Goal: Task Accomplishment & Management: Manage account settings

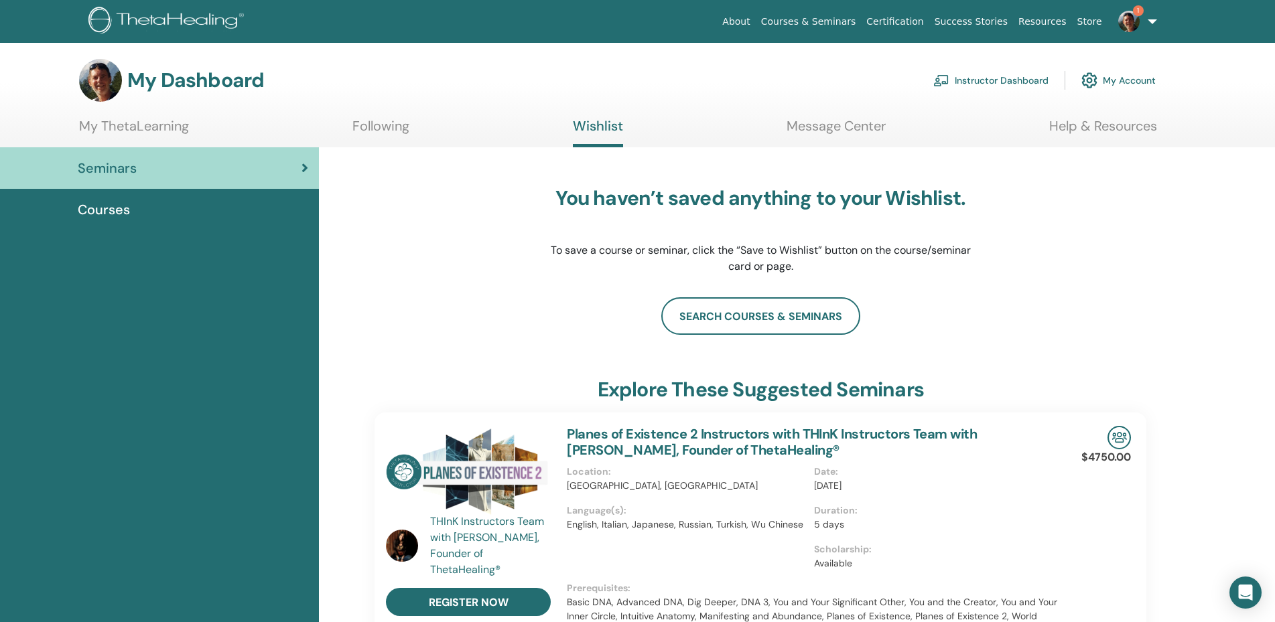
click at [1151, 19] on link "1" at bounding box center [1134, 21] width 55 height 43
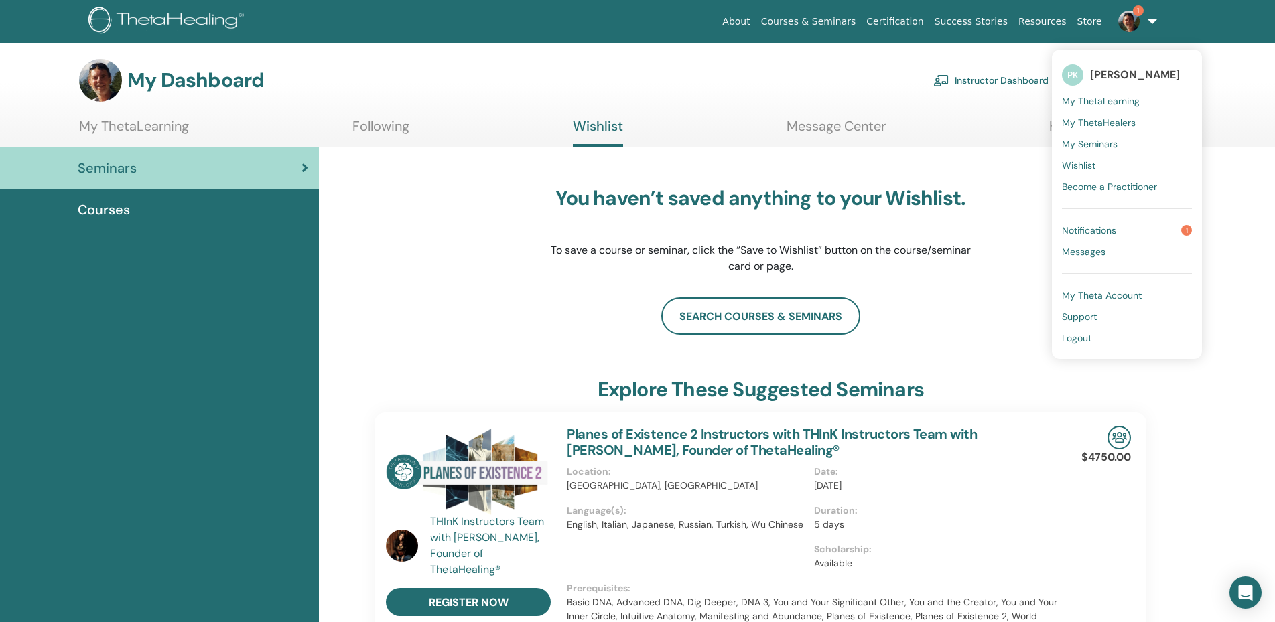
click at [1102, 226] on span "Notifications" at bounding box center [1089, 230] width 54 height 12
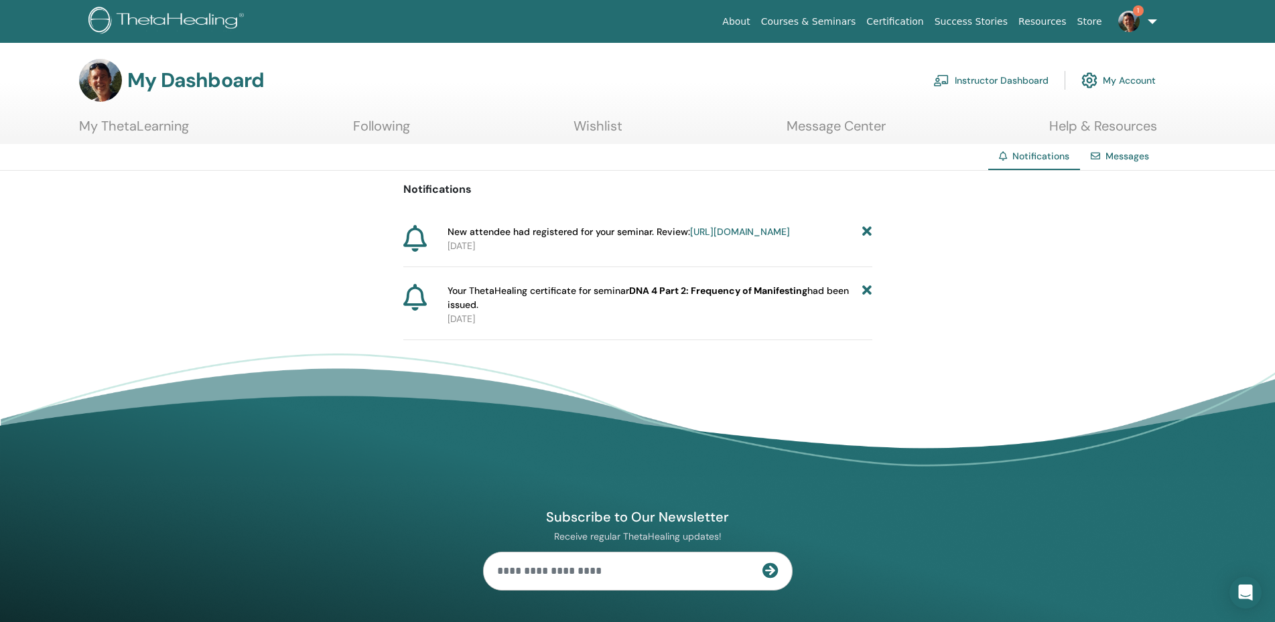
click at [764, 229] on link "https://member.thetahealing.com/instructor/seminar/375323/attendees" at bounding box center [740, 232] width 100 height 12
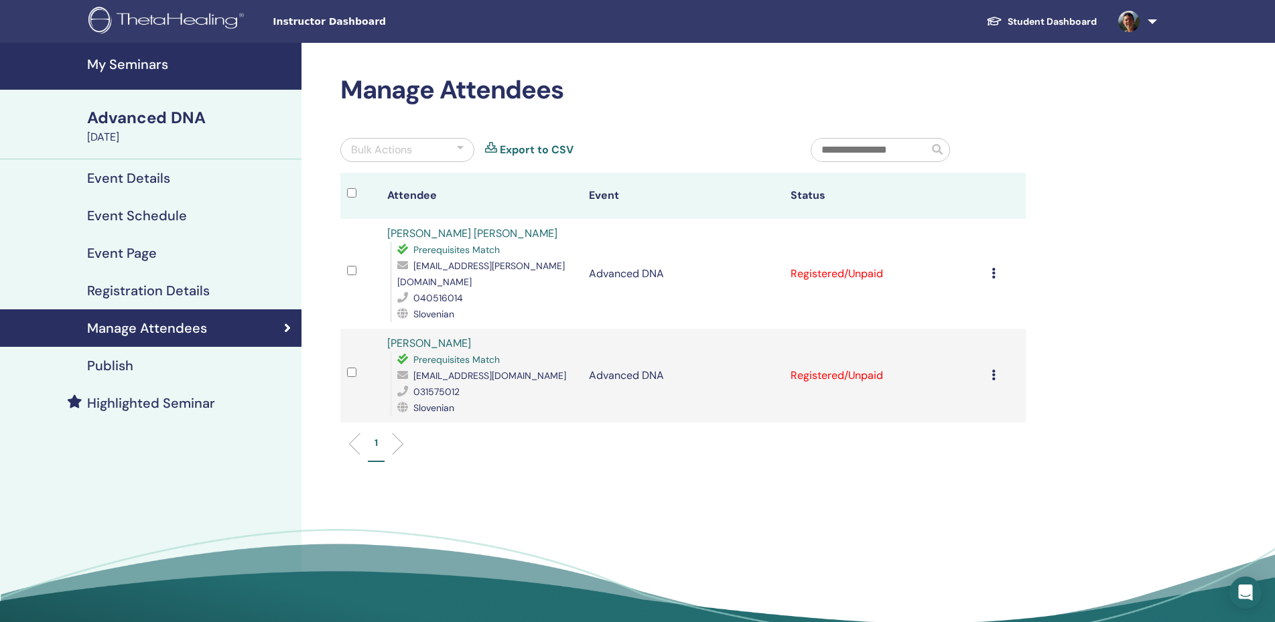
click at [147, 119] on div "Advanced DNA" at bounding box center [190, 118] width 206 height 23
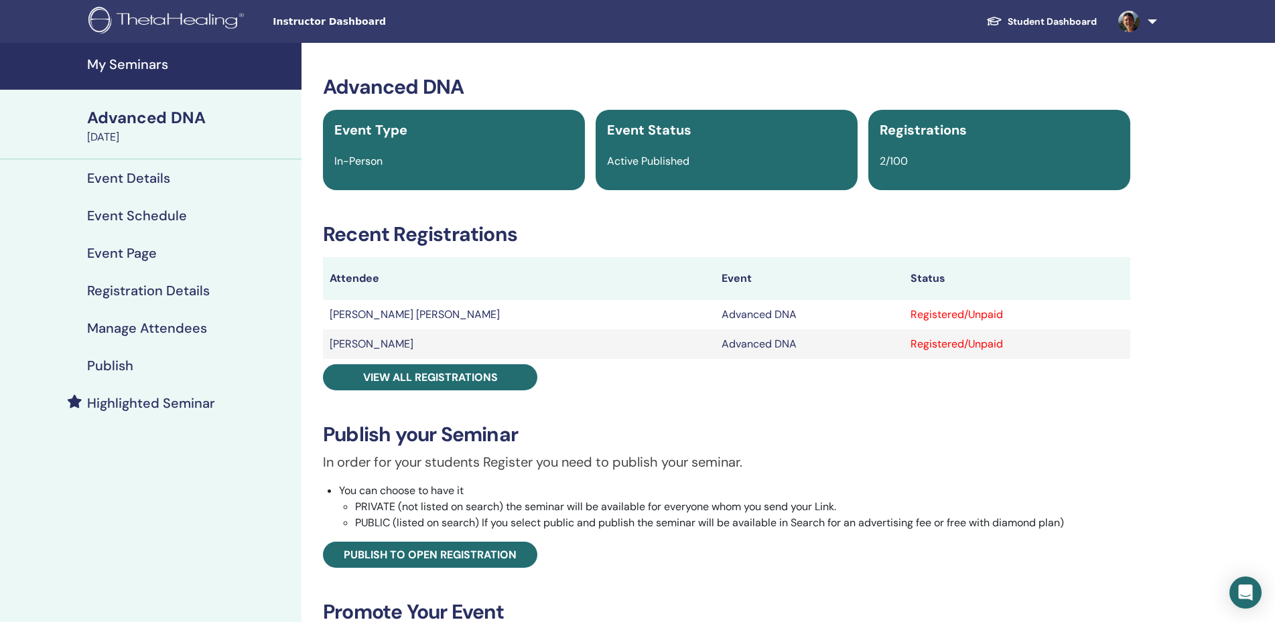
click at [130, 324] on h4 "Manage Attendees" at bounding box center [147, 328] width 120 height 16
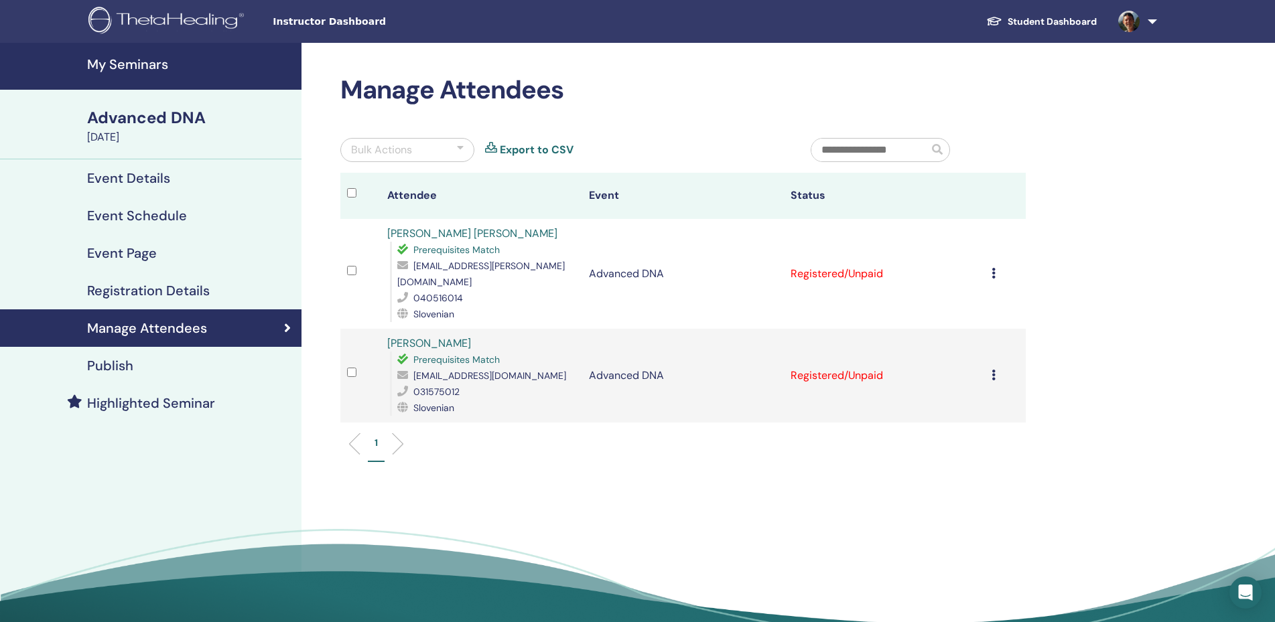
click at [995, 370] on icon at bounding box center [993, 375] width 4 height 11
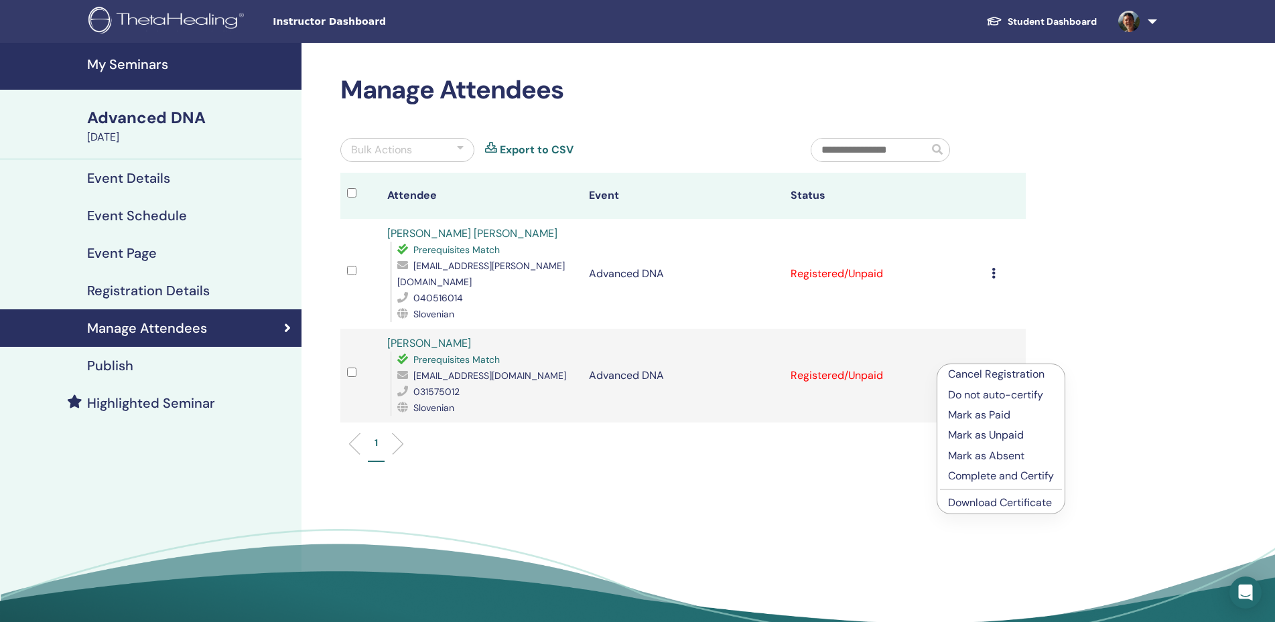
click at [1002, 502] on link "Download Certificate" at bounding box center [1000, 503] width 104 height 14
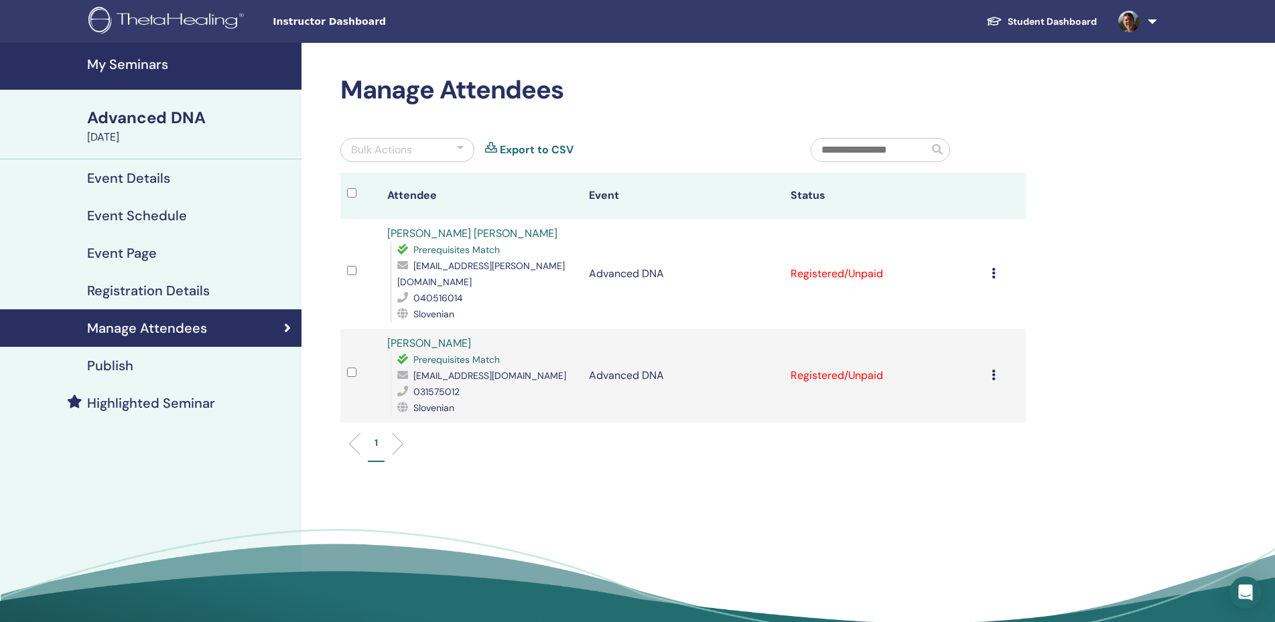
click at [996, 270] on td "Cancel Registration Do not auto-certify Mark as Paid Mark as Unpaid Mark as Abs…" at bounding box center [1005, 274] width 40 height 110
click at [1002, 271] on div "Cancel Registration Do not auto-certify Mark as Paid Mark as Unpaid Mark as Abs…" at bounding box center [1004, 274] width 27 height 16
click at [1016, 413] on link "Download Certificate" at bounding box center [1001, 410] width 104 height 14
